Goal: Task Accomplishment & Management: Manage account settings

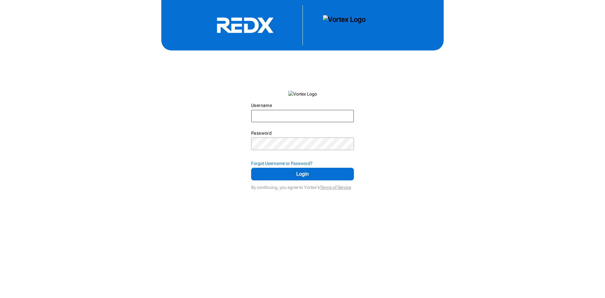
click at [267, 111] on input "Username" at bounding box center [303, 115] width 102 height 11
type input "[EMAIL_ADDRESS][DOMAIN_NAME]"
click at [251, 168] on button "Login" at bounding box center [302, 174] width 103 height 13
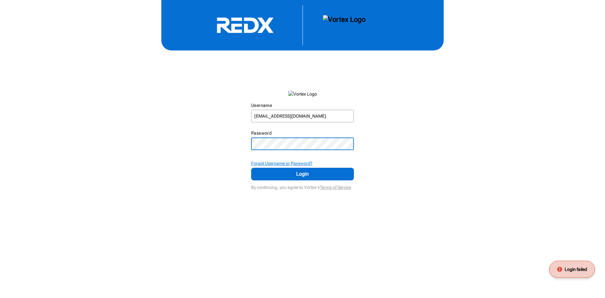
click at [280, 162] on strong "Forgot Username or Password?" at bounding box center [281, 163] width 61 height 5
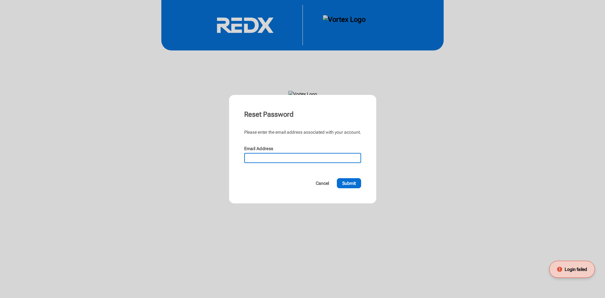
click at [259, 158] on input "Email Address" at bounding box center [303, 158] width 116 height 9
type input "[EMAIL_ADDRESS][DOMAIN_NAME]"
click at [337, 178] on button "Submit" at bounding box center [349, 183] width 24 height 10
